Goal: Navigation & Orientation: Find specific page/section

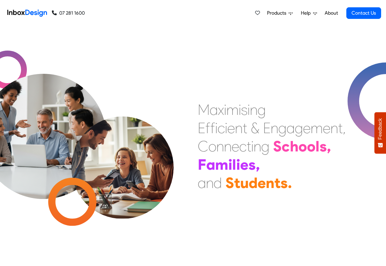
click at [278, 13] on span "Products" at bounding box center [278, 12] width 22 height 7
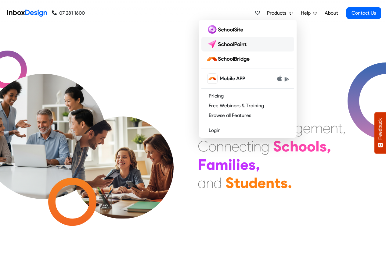
click at [223, 44] on img at bounding box center [227, 44] width 43 height 10
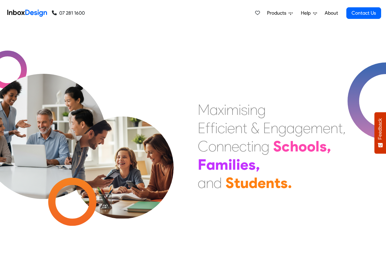
click at [274, 13] on span "Products" at bounding box center [278, 12] width 22 height 7
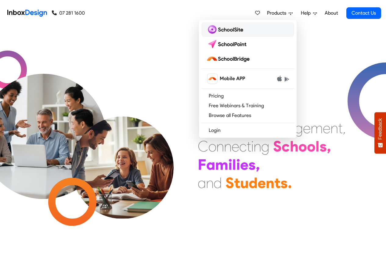
click at [241, 29] on img at bounding box center [225, 30] width 39 height 10
